Goal: Task Accomplishment & Management: Manage account settings

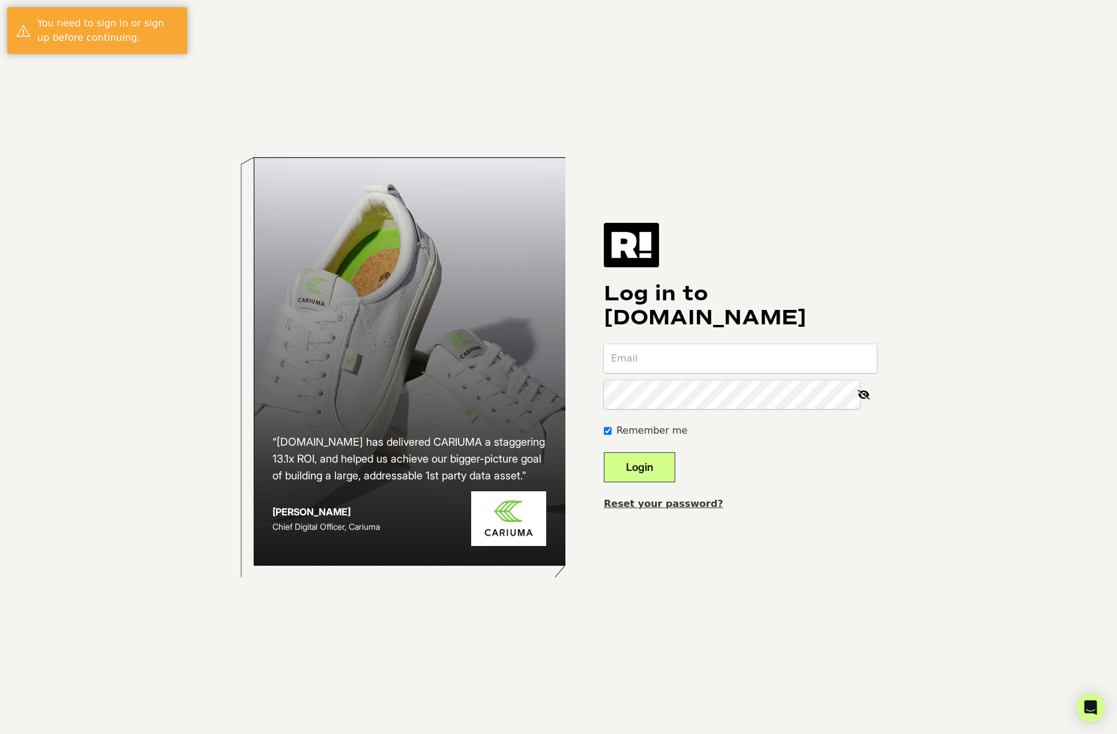
type input "[EMAIL_ADDRESS][DOMAIN_NAME]"
click at [653, 462] on button "Login" at bounding box center [639, 467] width 71 height 30
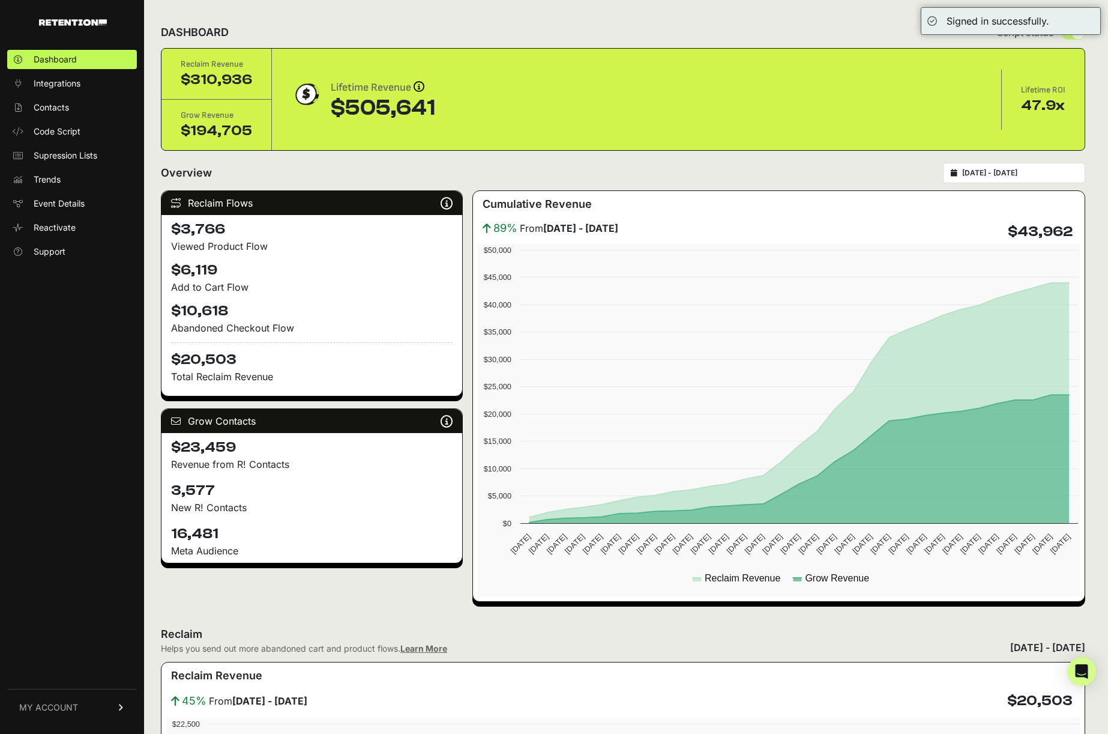
click at [39, 702] on span "MY ACCOUNT" at bounding box center [48, 707] width 59 height 12
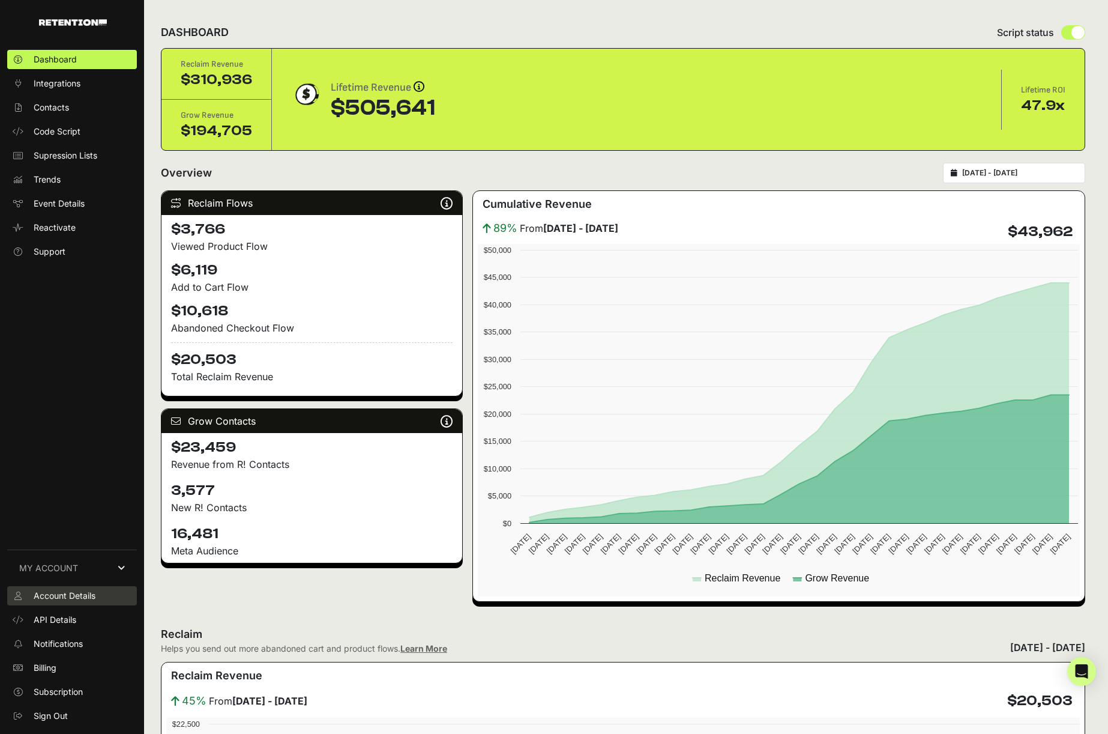
click at [59, 597] on span "Account Details" at bounding box center [65, 595] width 62 height 12
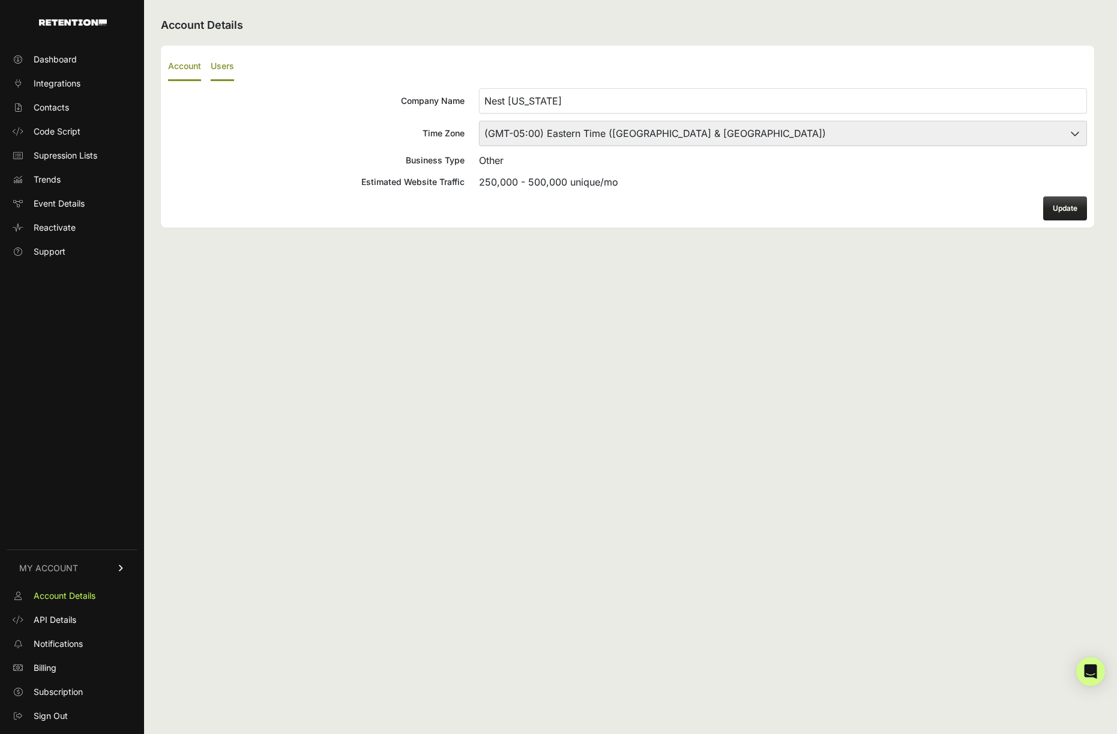
click at [222, 71] on label "Users" at bounding box center [222, 67] width 23 height 28
click at [0, 0] on input "Users" at bounding box center [0, 0] width 0 height 0
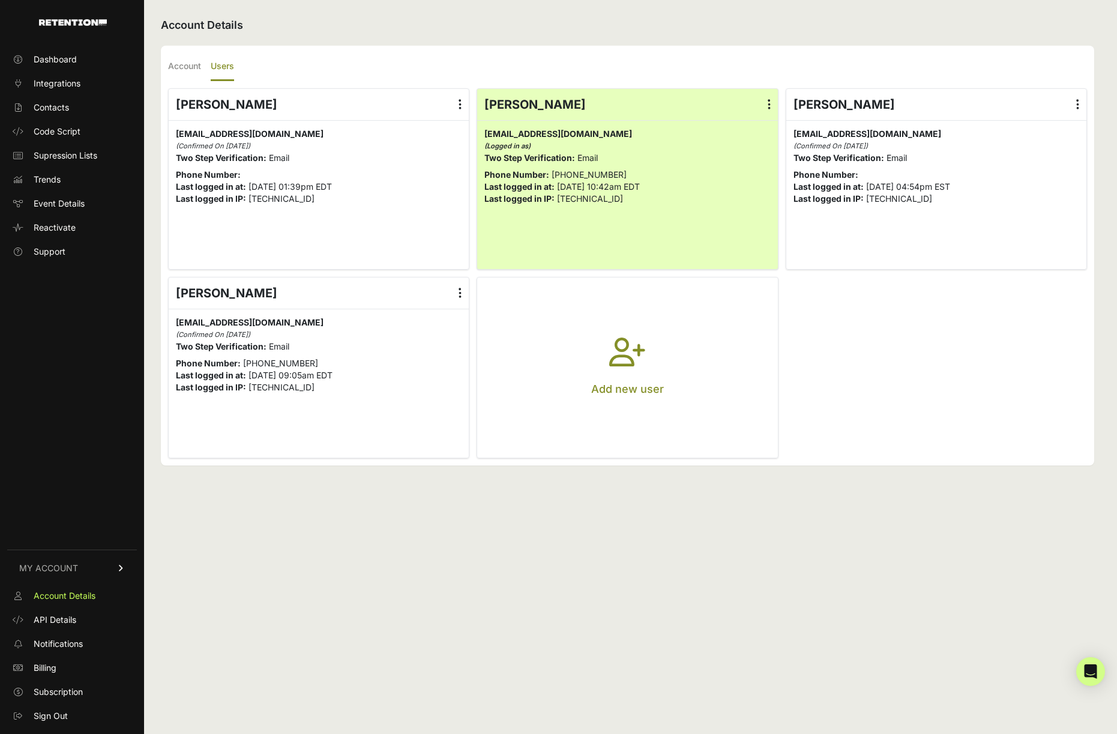
click at [460, 103] on icon at bounding box center [460, 104] width 3 height 12
click at [0, 0] on input "radio" at bounding box center [0, 0] width 0 height 0
click at [408, 133] on link "Edit Details" at bounding box center [424, 136] width 91 height 22
click at [608, 363] on button "Add new user" at bounding box center [627, 367] width 300 height 180
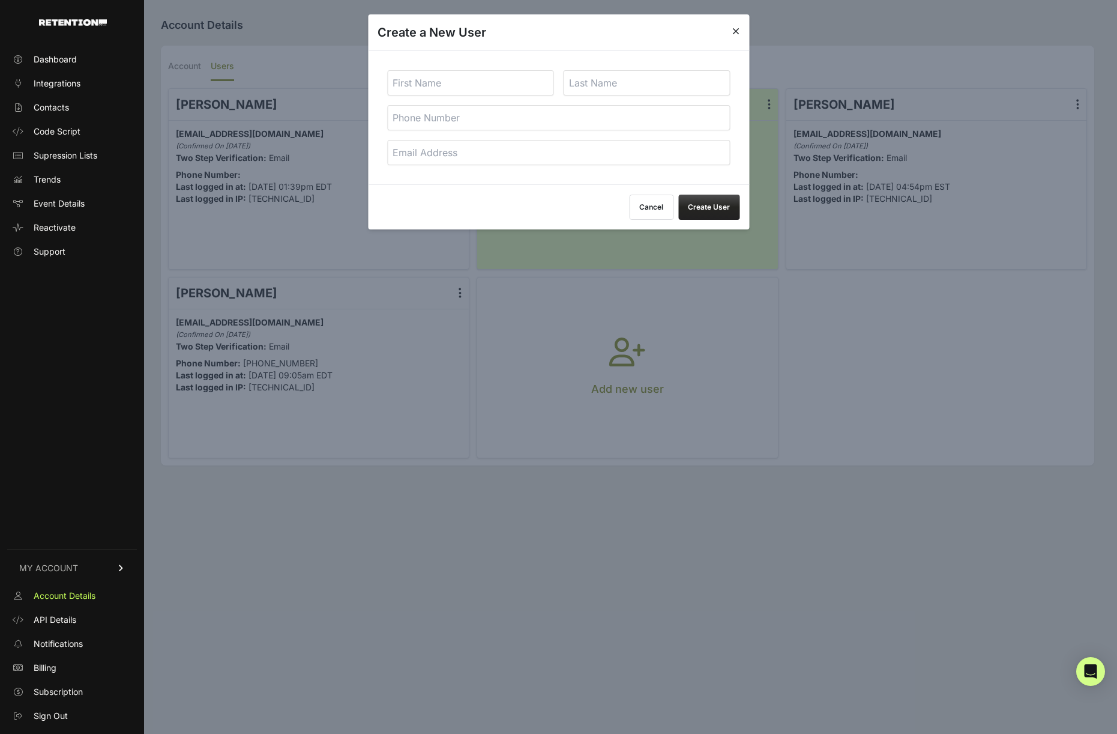
click at [737, 28] on icon at bounding box center [735, 31] width 7 height 10
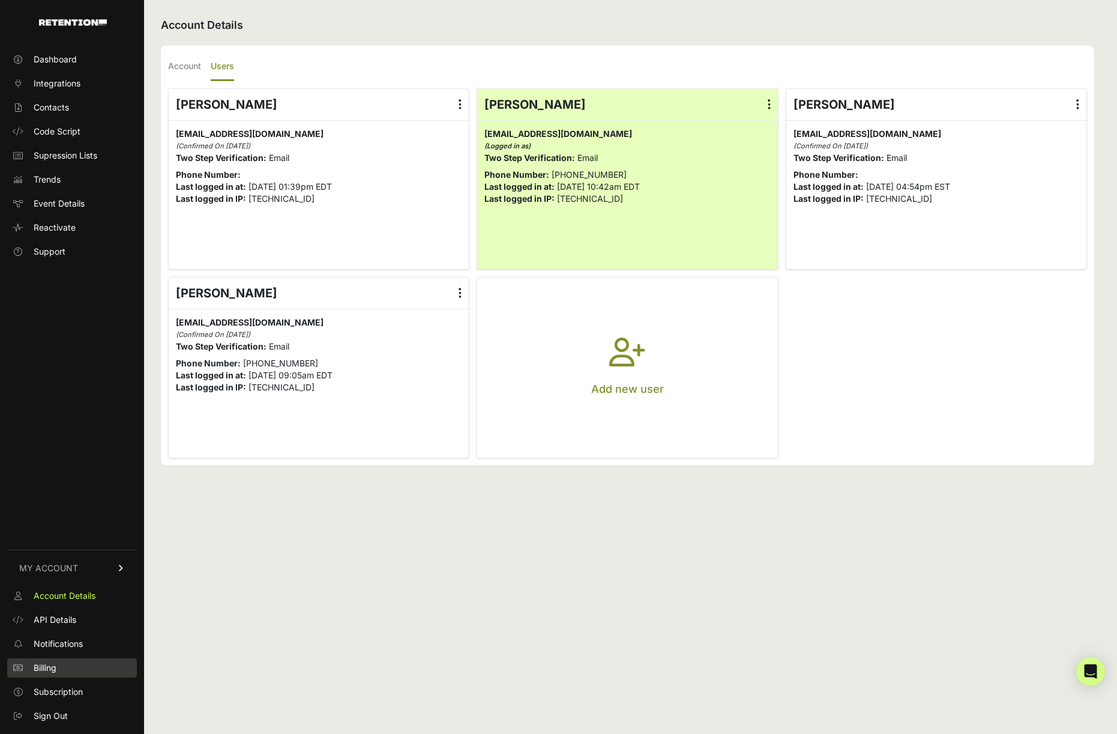
click at [49, 665] on span "Billing" at bounding box center [45, 668] width 23 height 12
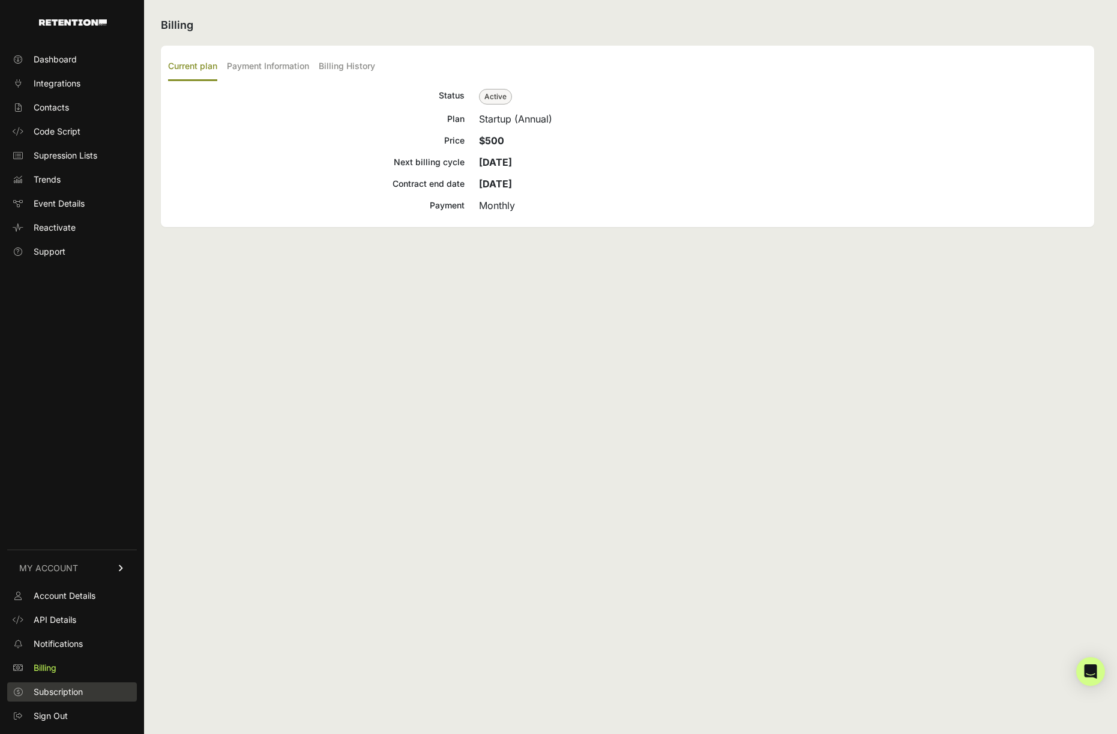
click at [64, 693] on span "Subscription" at bounding box center [58, 692] width 49 height 12
